Goal: Transaction & Acquisition: Purchase product/service

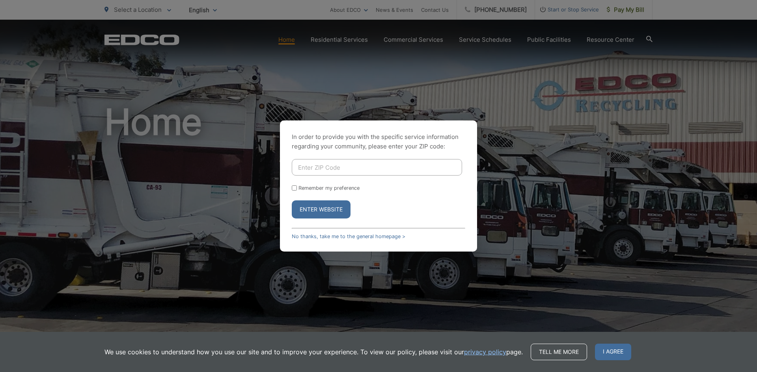
click at [317, 167] on input "Enter ZIP Code" at bounding box center [377, 167] width 170 height 17
type input "90620"
click at [306, 213] on button "Enter Website" at bounding box center [321, 210] width 59 height 18
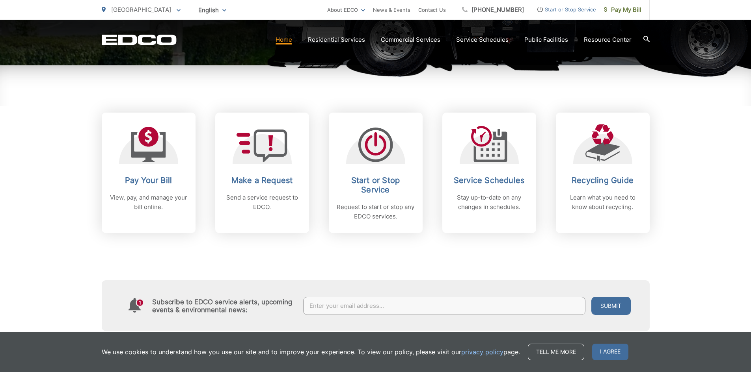
scroll to position [284, 0]
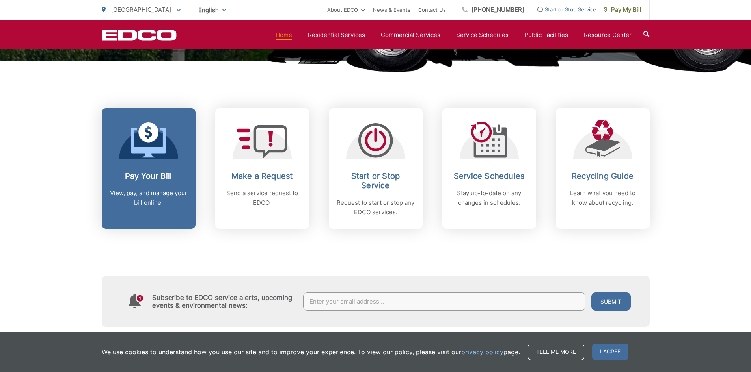
click at [140, 144] on icon at bounding box center [148, 140] width 35 height 35
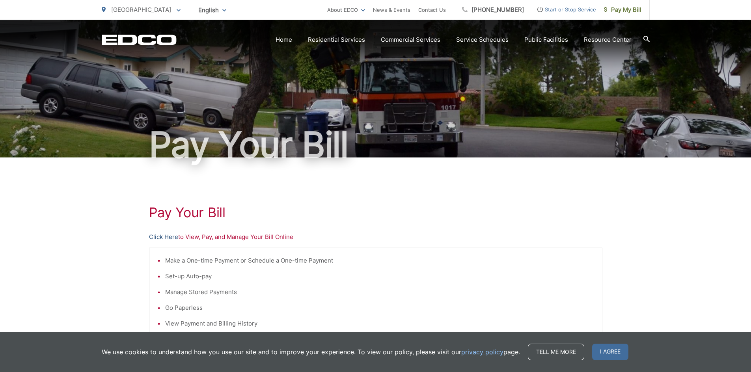
click at [173, 236] on link "Click Here" at bounding box center [163, 237] width 29 height 9
